Goal: Task Accomplishment & Management: Manage account settings

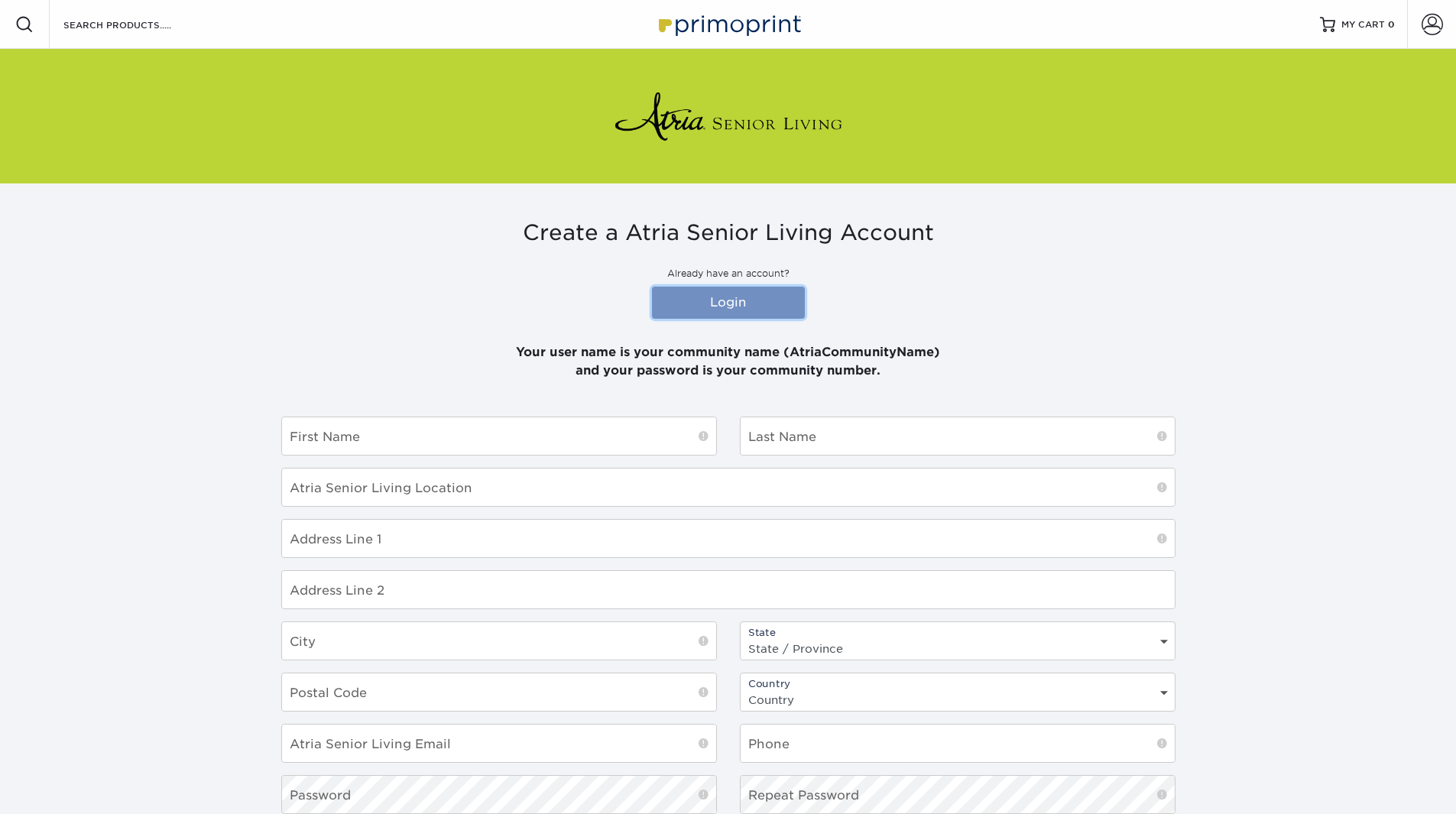
click at [735, 303] on link "Login" at bounding box center [728, 302] width 153 height 32
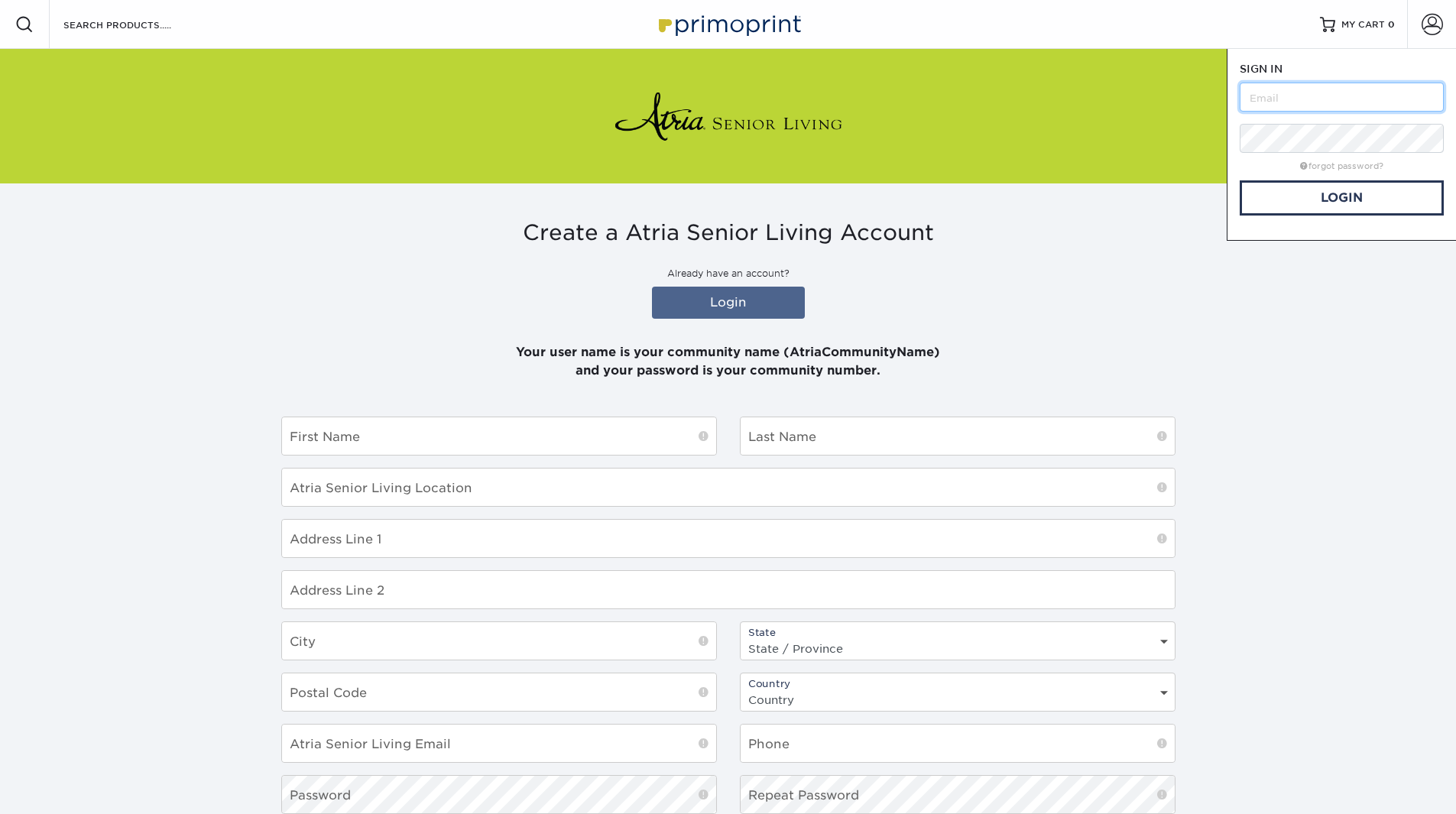
click at [1307, 99] on input "text" at bounding box center [1342, 97] width 204 height 29
click at [943, 282] on div "Create a Atria Senior Living Account Already have an account? Login Your user n…" at bounding box center [728, 300] width 894 height 160
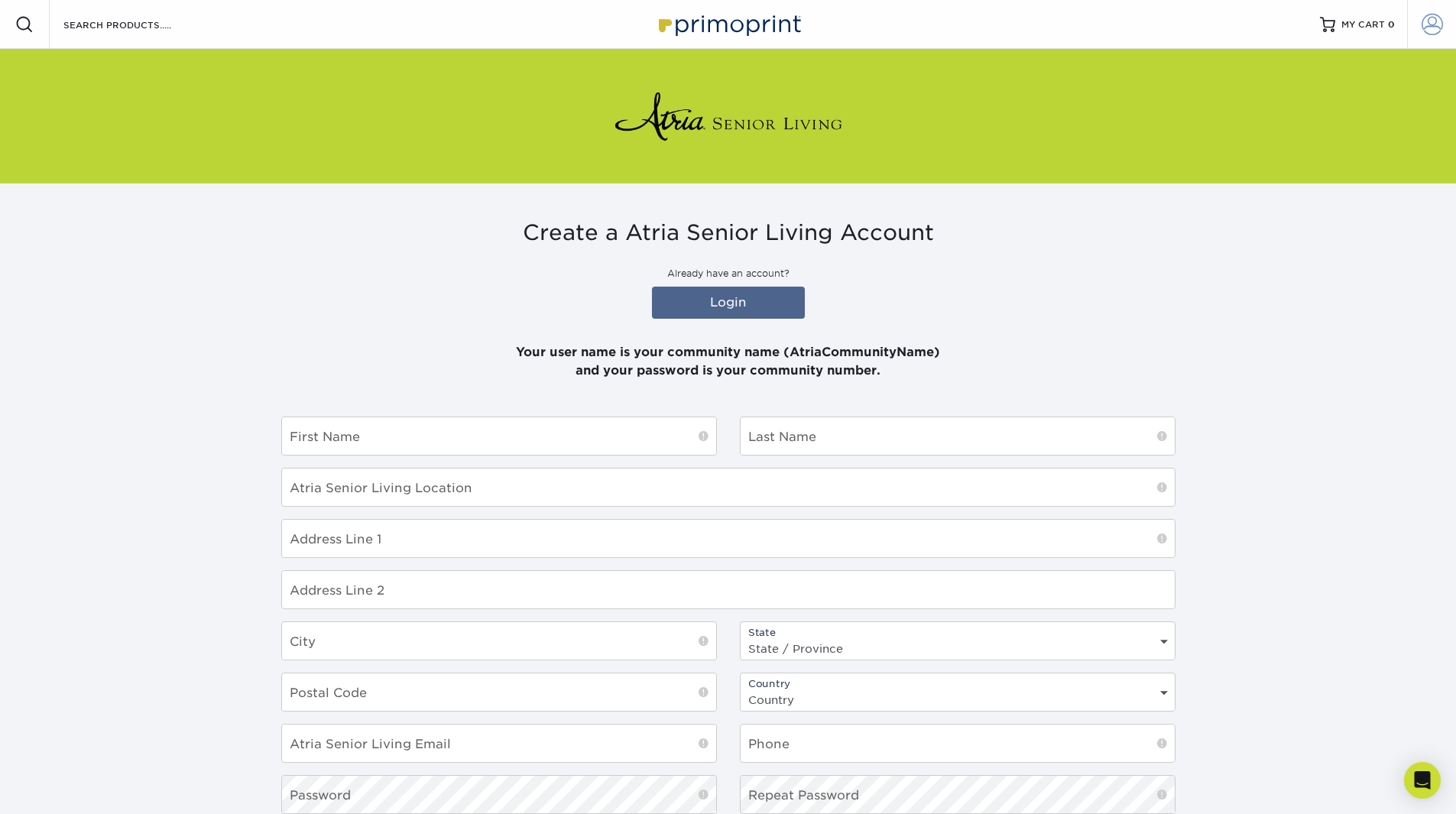
click at [1432, 24] on span at bounding box center [1432, 25] width 21 height 21
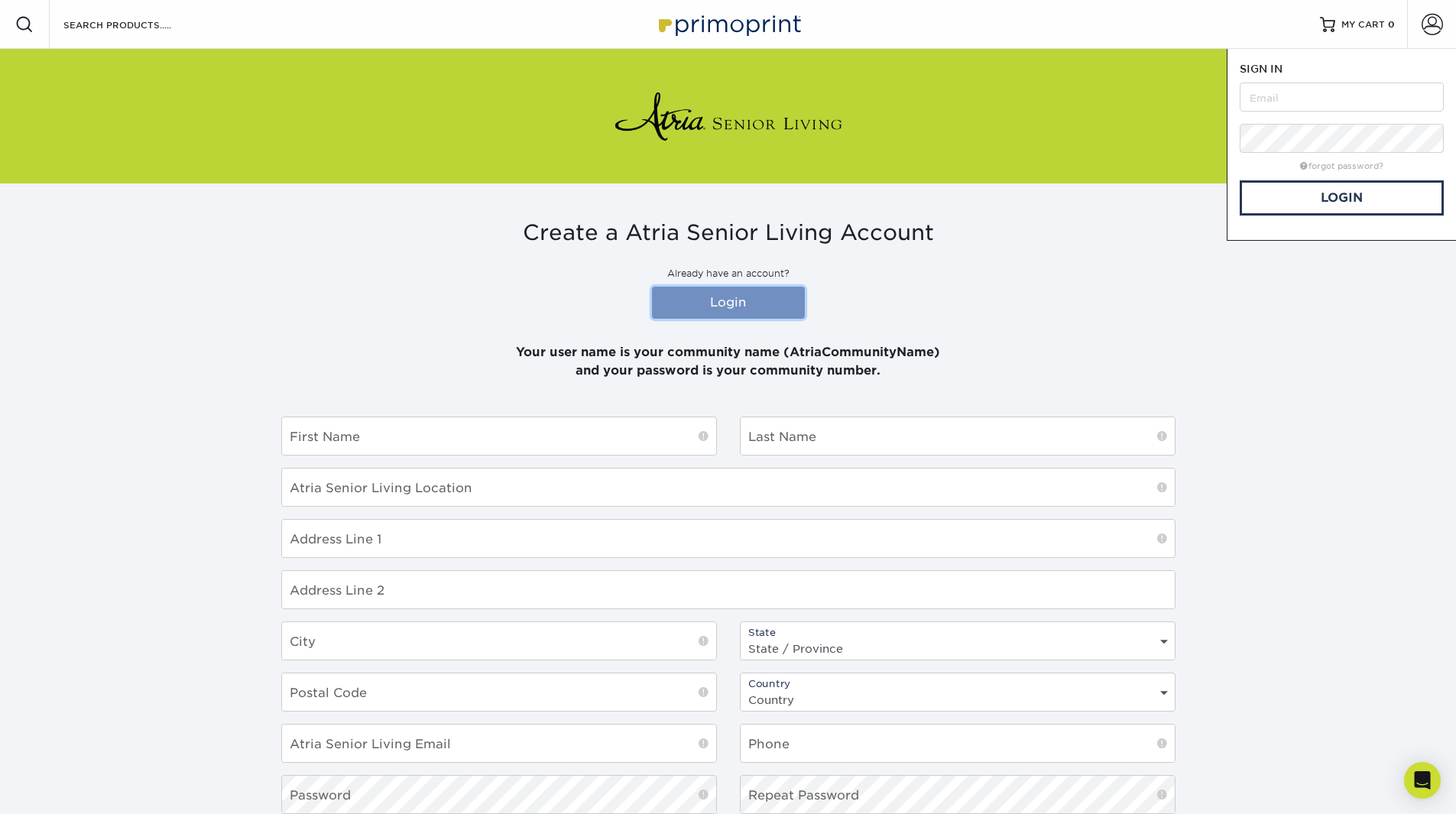
click at [733, 302] on link "Login" at bounding box center [728, 302] width 153 height 32
click at [1343, 94] on input "text" at bounding box center [1342, 97] width 204 height 29
type input "ranchomirageterrace"
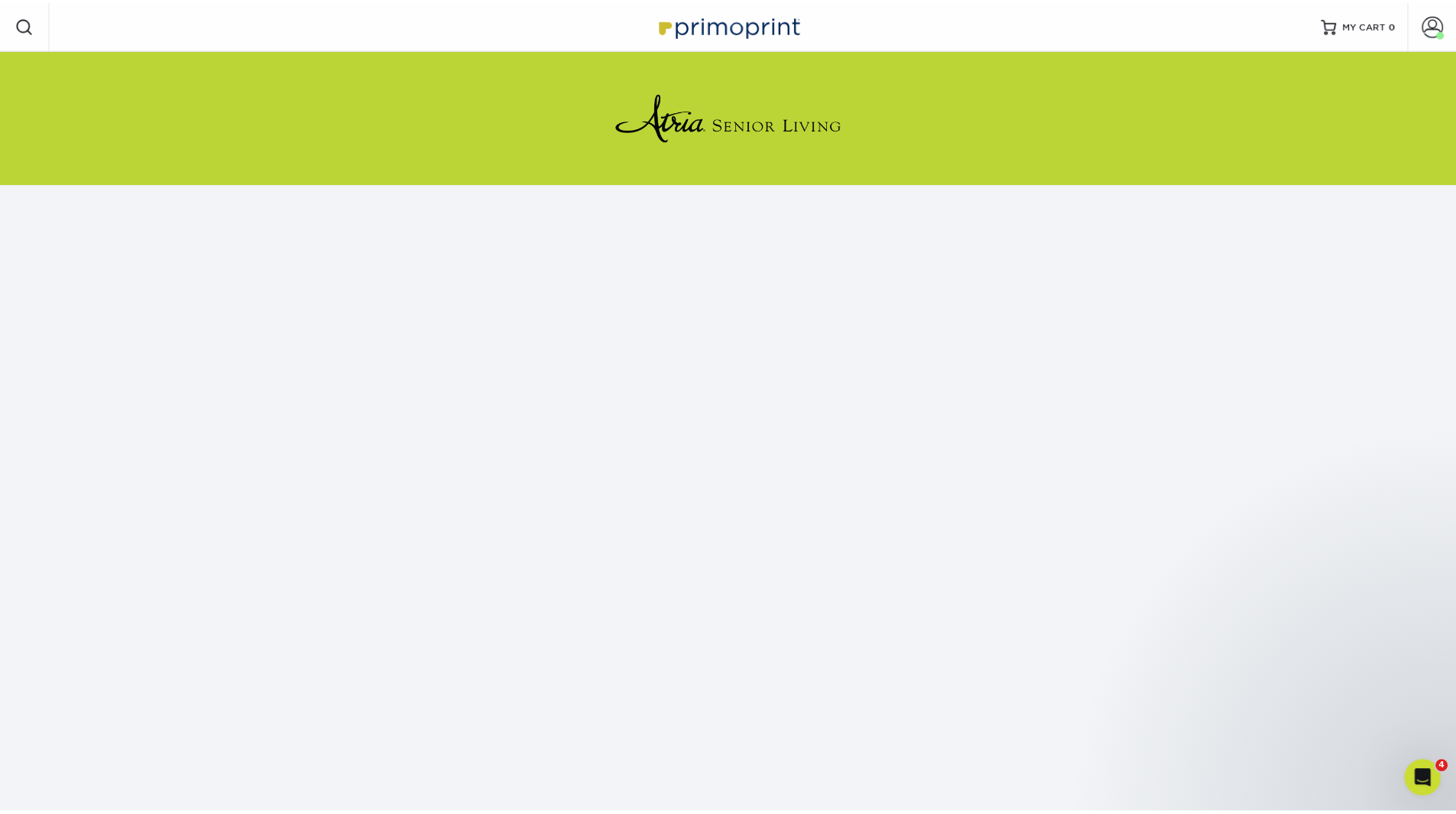
scroll to position [48, 0]
